Goal: Information Seeking & Learning: Understand process/instructions

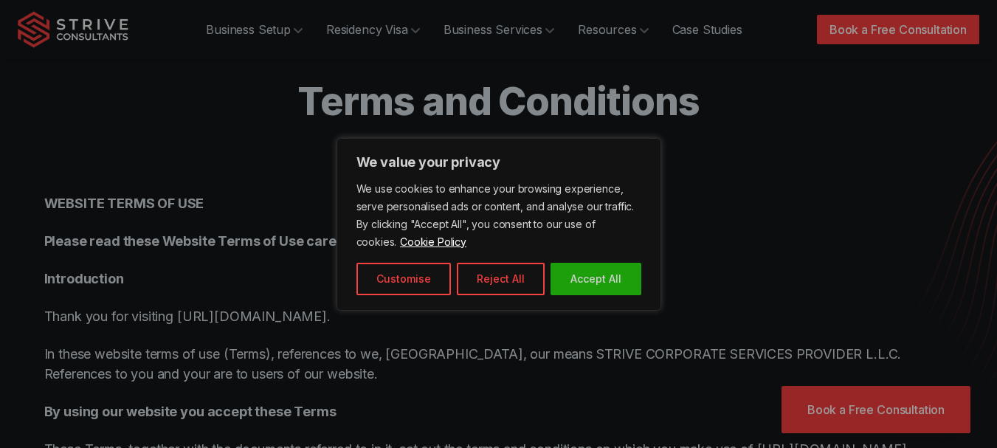
scroll to position [74, 0]
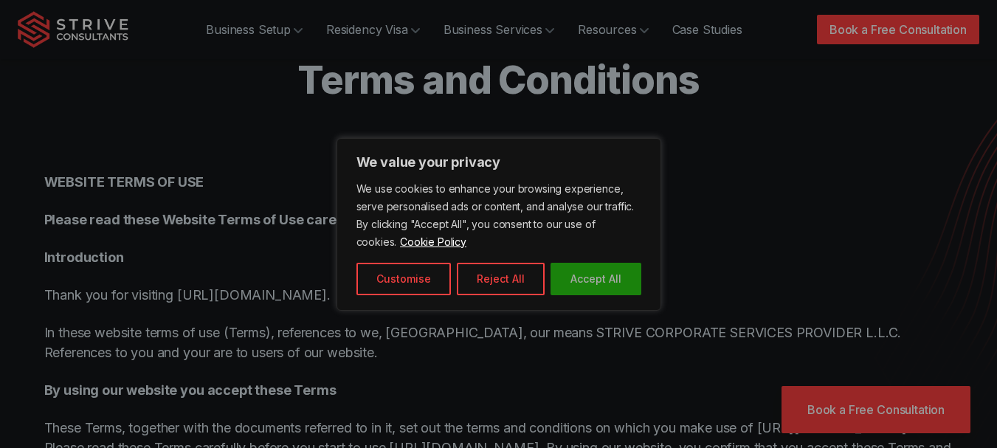
click at [613, 280] on button "Accept All" at bounding box center [596, 279] width 91 height 32
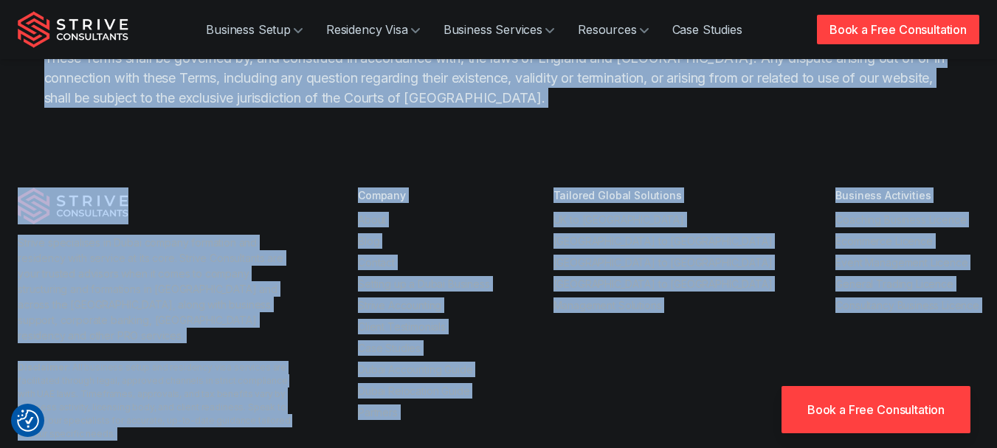
scroll to position [4297, 0]
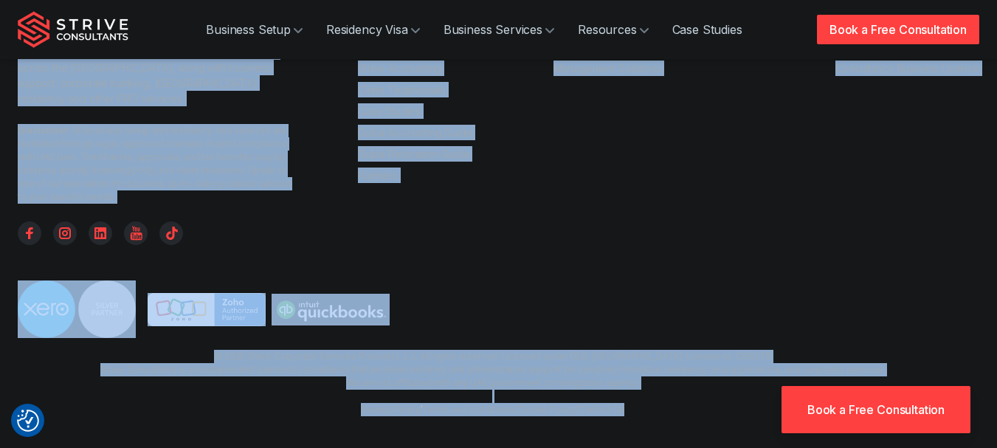
drag, startPoint x: 32, startPoint y: 201, endPoint x: 826, endPoint y: 477, distance: 841.0
